Goal: Use online tool/utility: Use online tool/utility

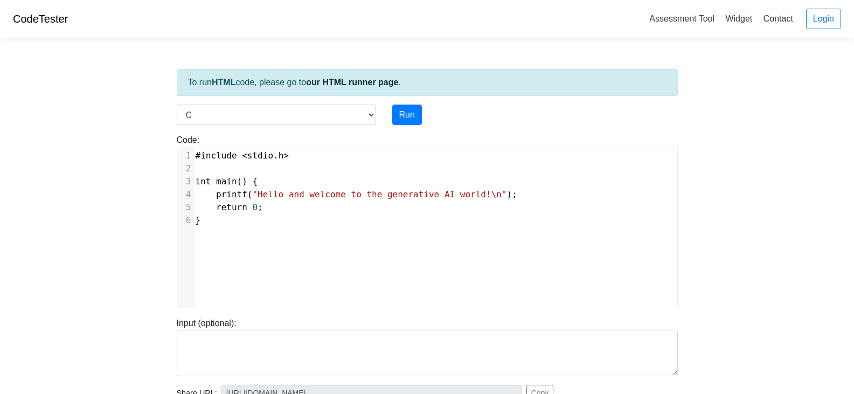
select select "c"
click at [36, 18] on link "CodeTester" at bounding box center [40, 19] width 55 height 12
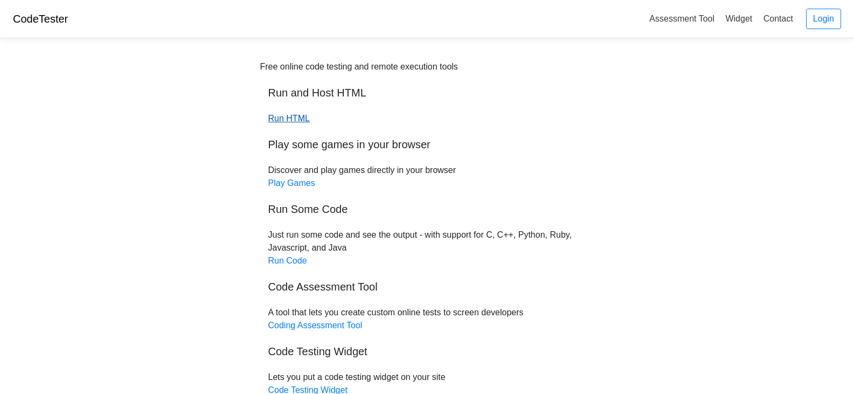
click at [300, 120] on link "Run HTML" at bounding box center [288, 118] width 41 height 9
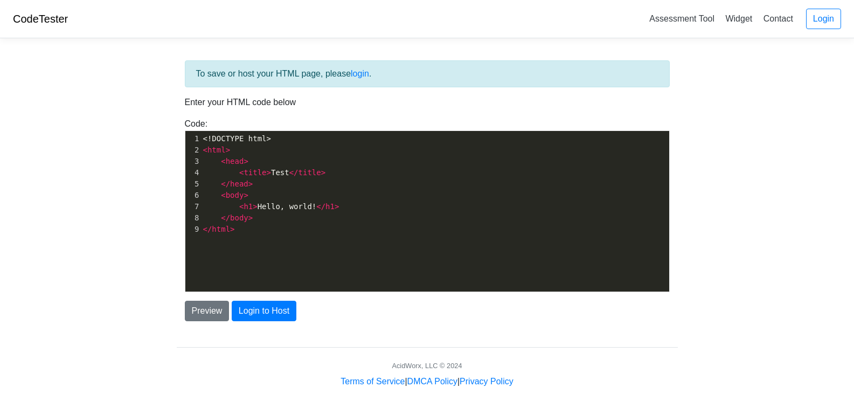
drag, startPoint x: 244, startPoint y: 103, endPoint x: 251, endPoint y: 105, distance: 7.6
click at [244, 103] on p "Enter your HTML code below" at bounding box center [427, 102] width 485 height 13
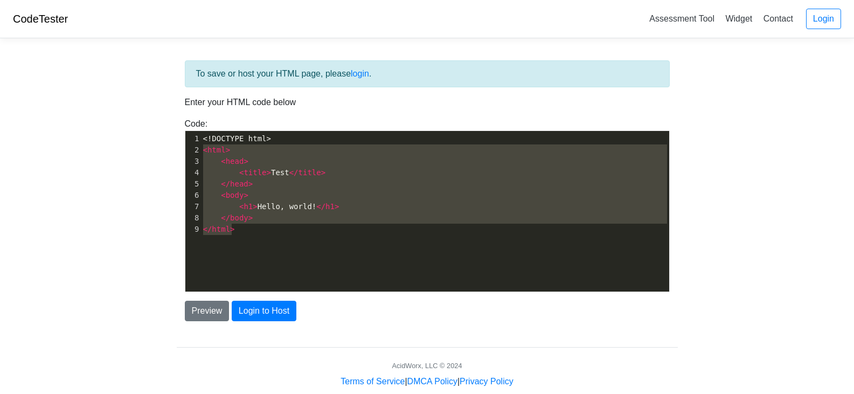
type textarea "<!DOCTYPE html> <html> <head> <title>Test</title> </head> <body> <h1>Hello, wor…"
drag, startPoint x: 248, startPoint y: 244, endPoint x: 198, endPoint y: 127, distance: 127.5
click at [198, 127] on div "Code: <!DOCTYPE html> <html> <head> <title>Test</title> </head> <body> <h1>Hell…" at bounding box center [427, 204] width 501 height 175
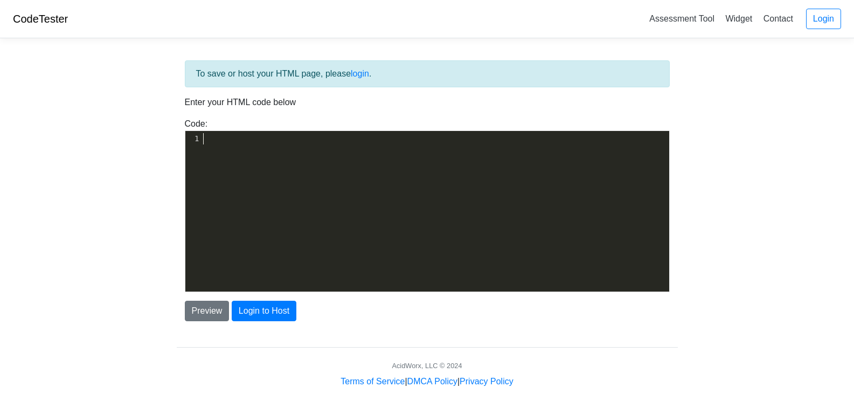
type textarea "​"
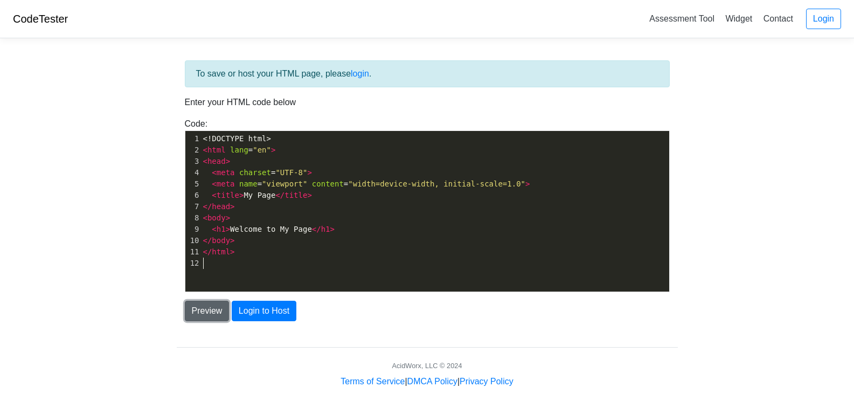
click at [210, 314] on button "Preview" at bounding box center [207, 311] width 45 height 20
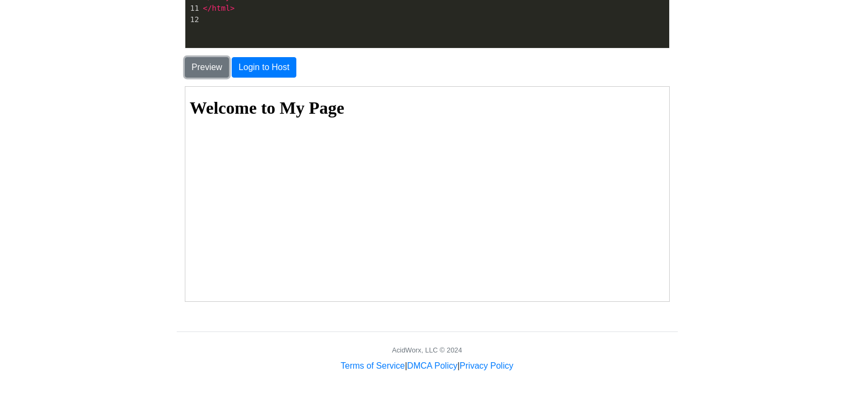
scroll to position [247, 0]
